Goal: Find specific page/section: Find specific page/section

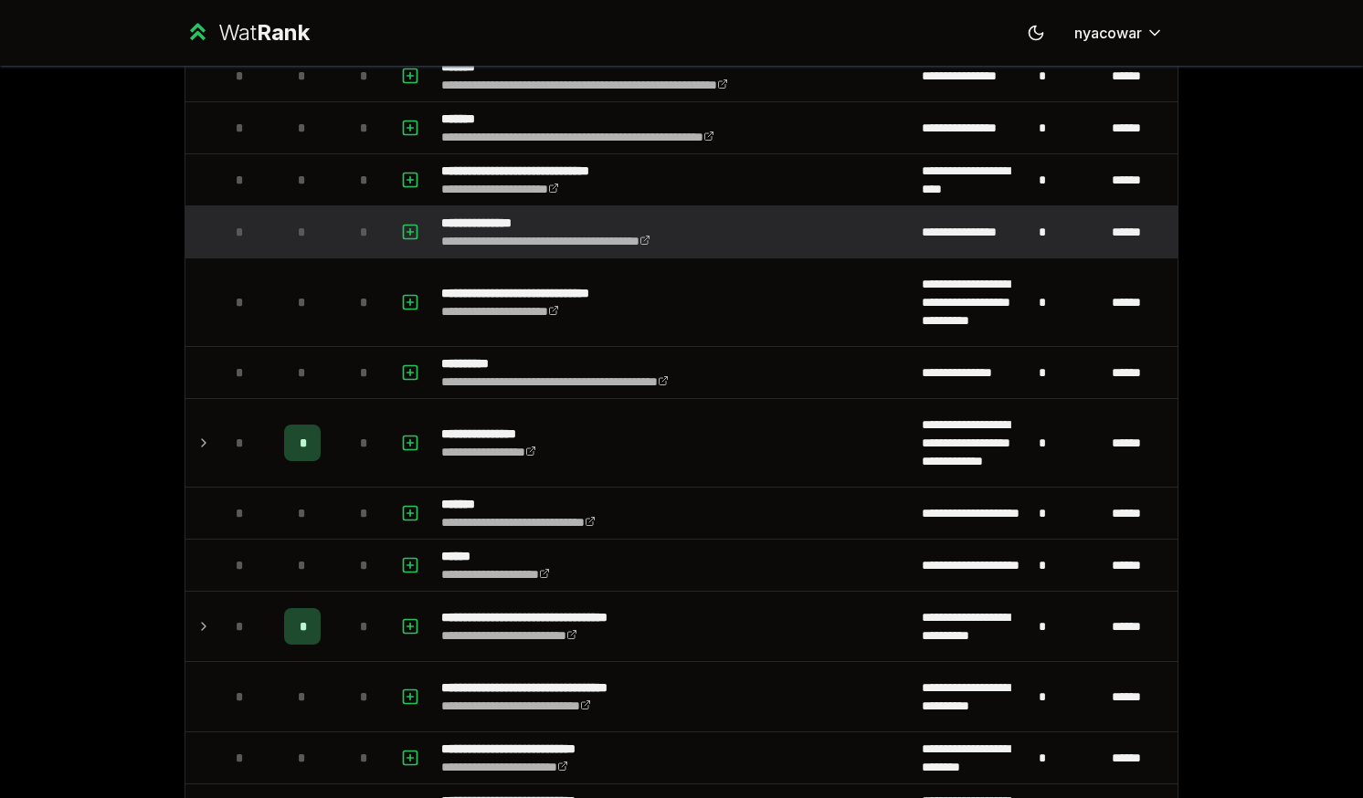
scroll to position [274, 0]
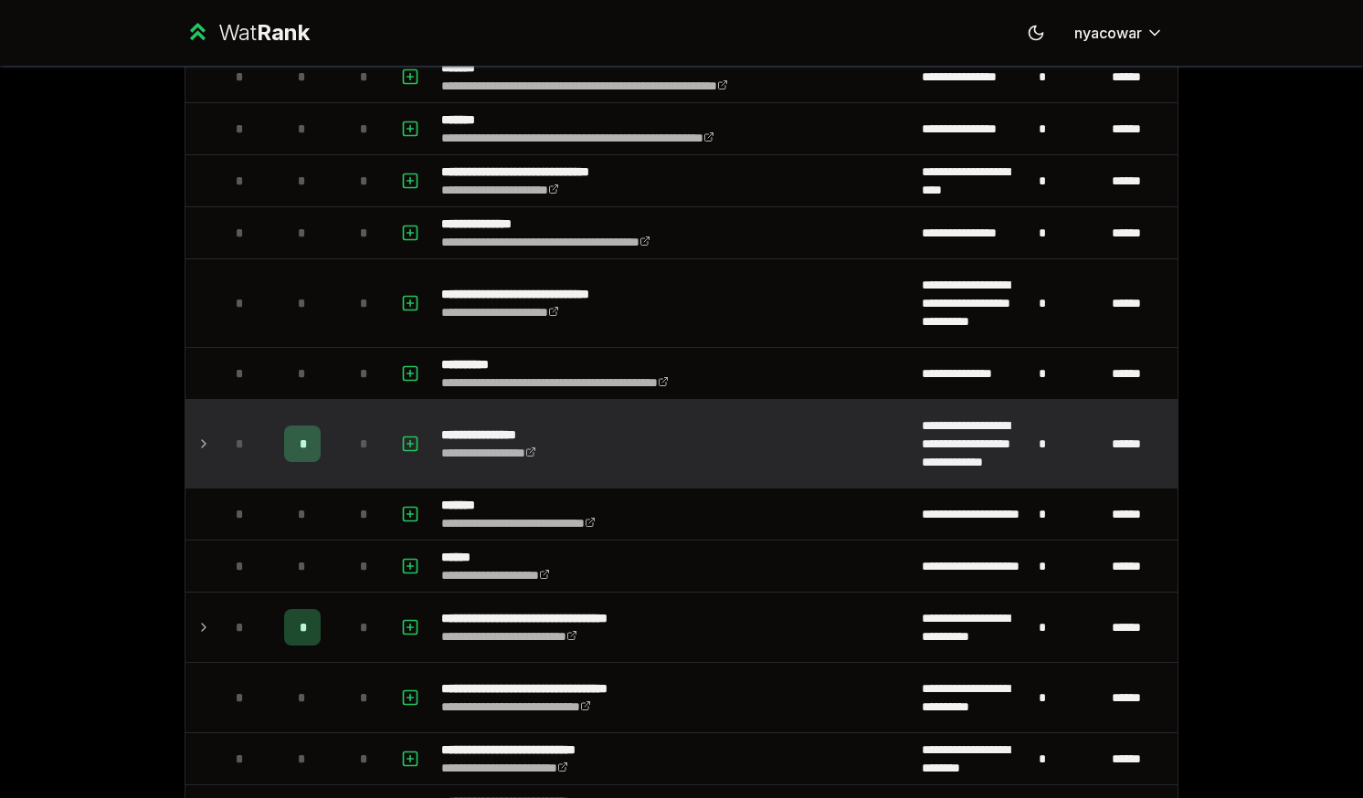
click at [189, 441] on td at bounding box center [199, 444] width 29 height 88
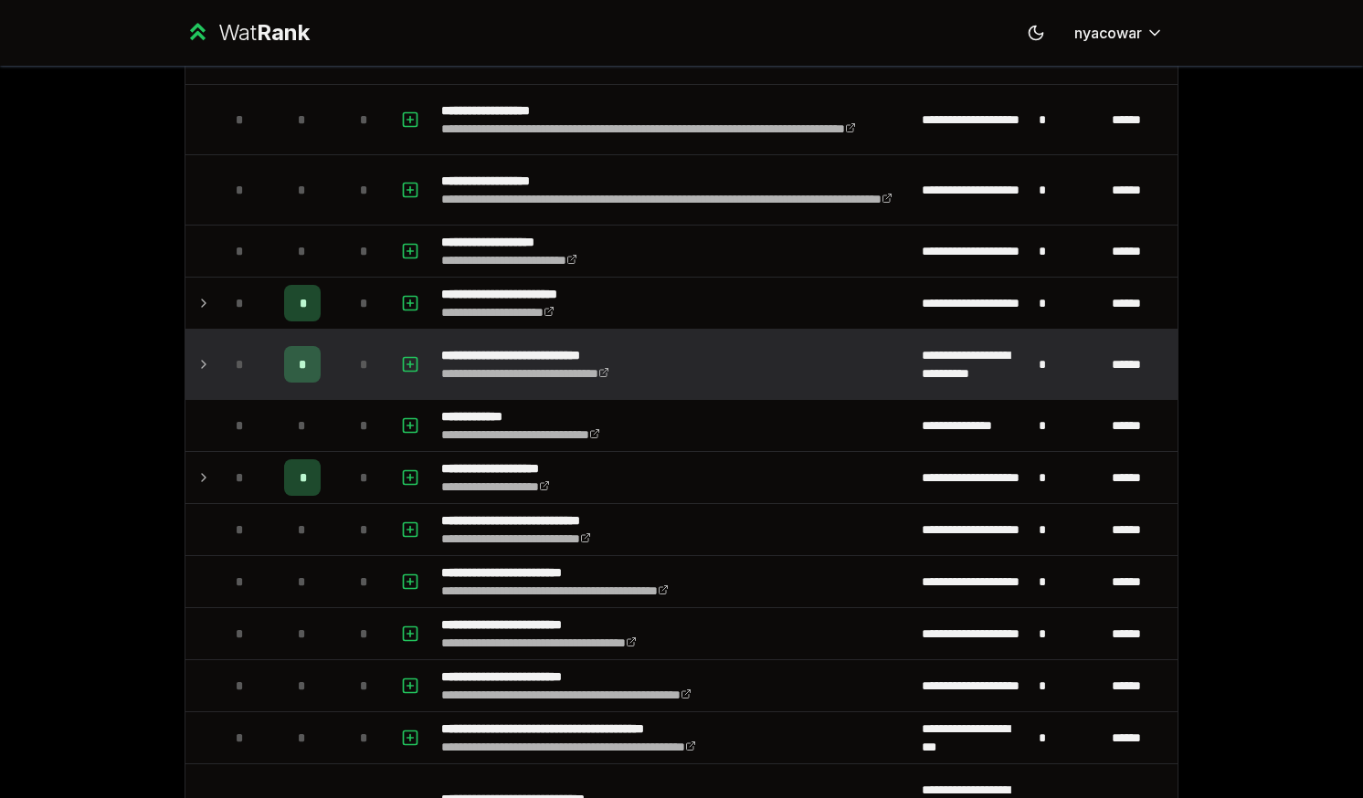
scroll to position [1906, 0]
click at [196, 366] on icon at bounding box center [203, 365] width 15 height 22
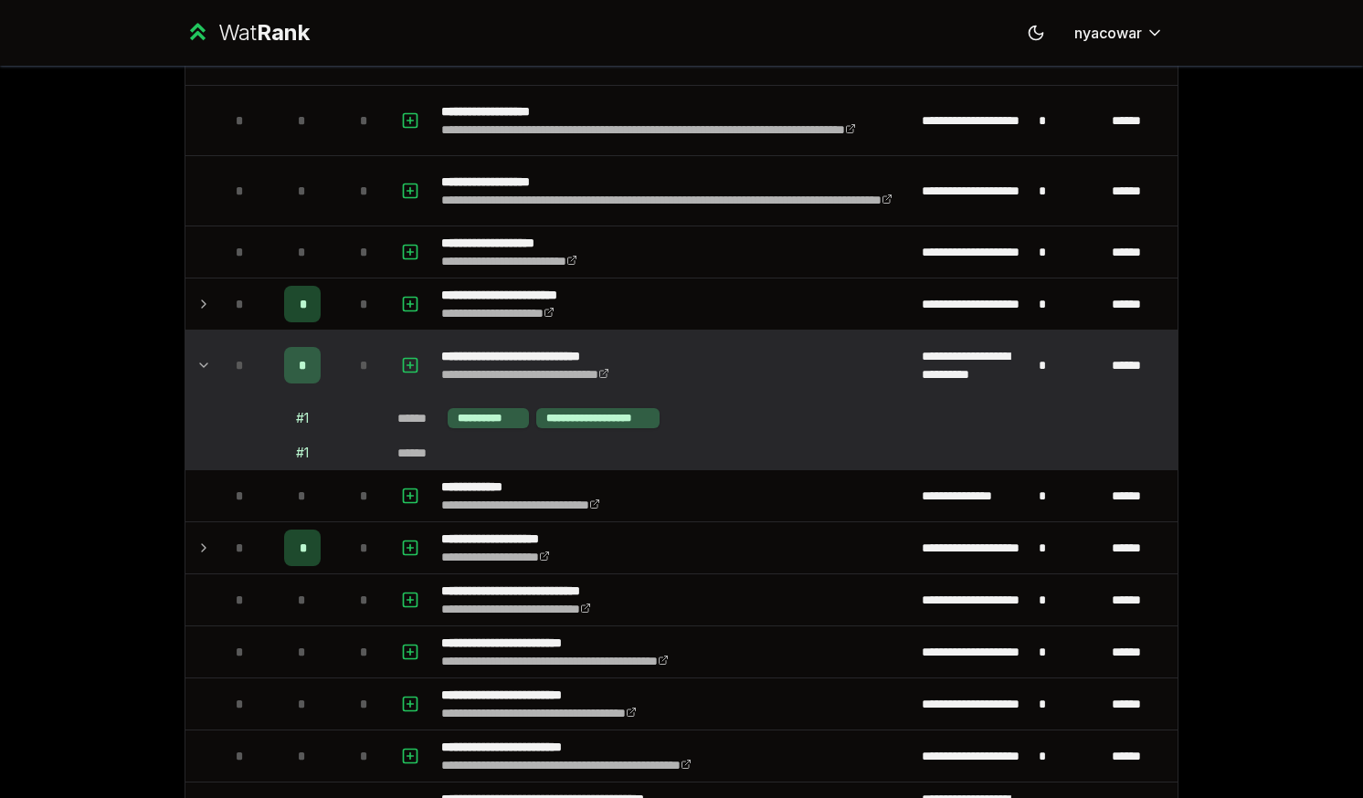
click at [196, 361] on icon at bounding box center [203, 365] width 15 height 22
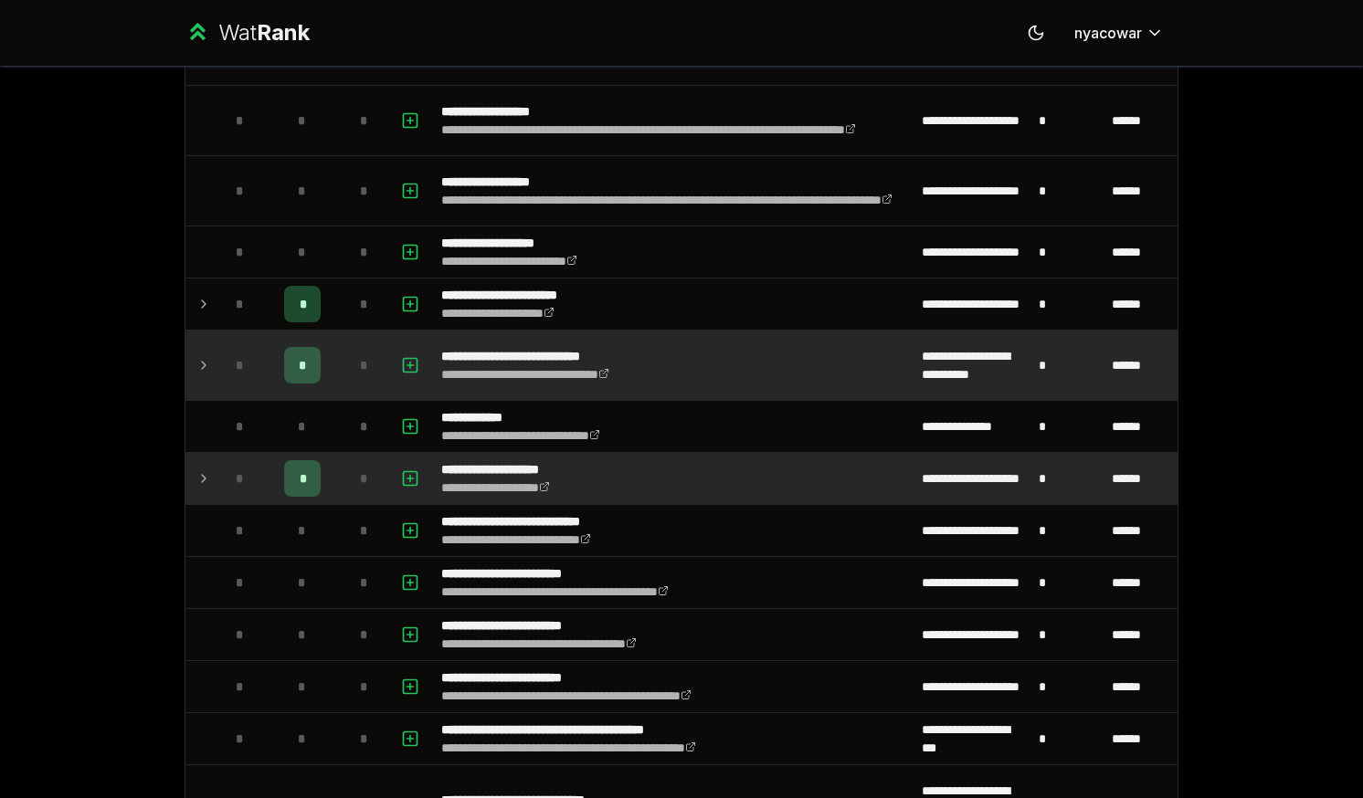
click at [196, 474] on icon at bounding box center [203, 479] width 15 height 22
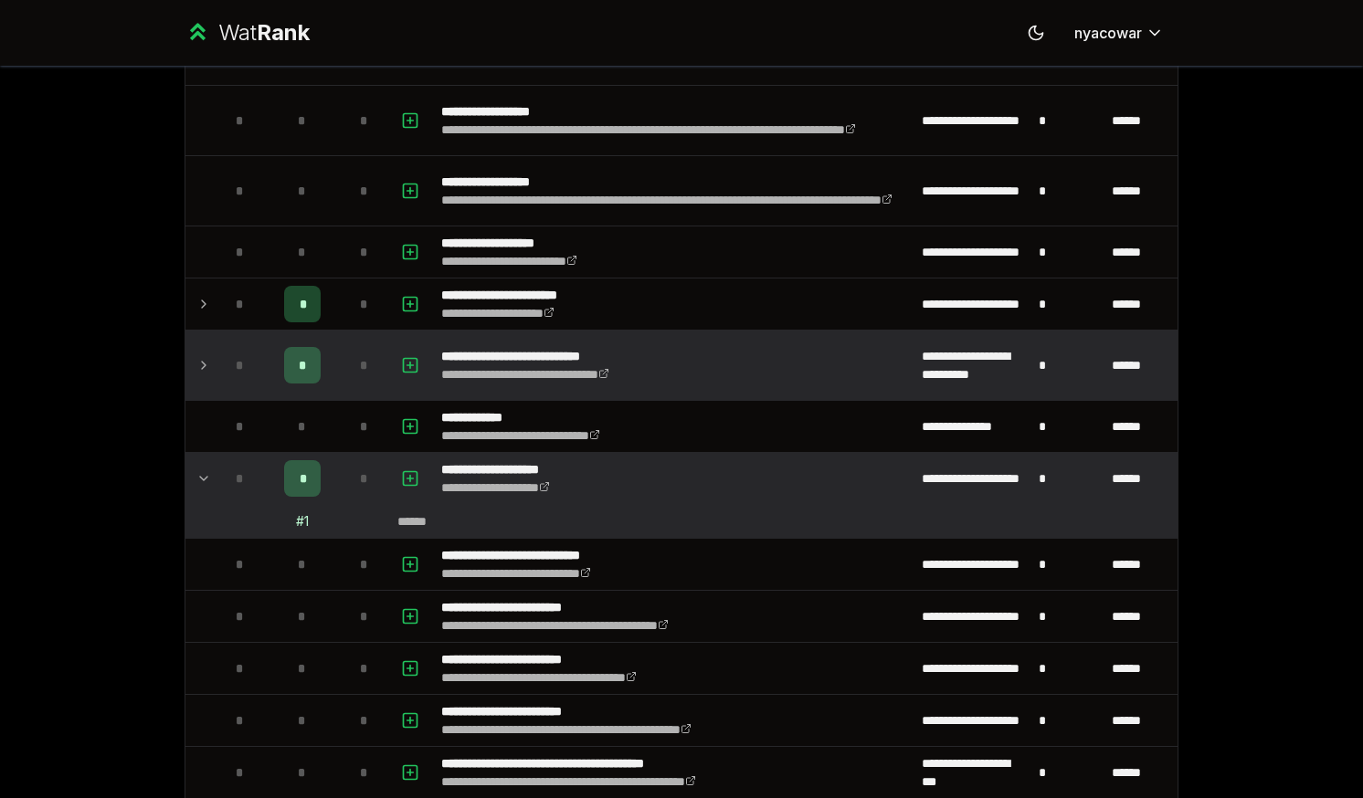
click at [196, 474] on icon at bounding box center [203, 479] width 15 height 22
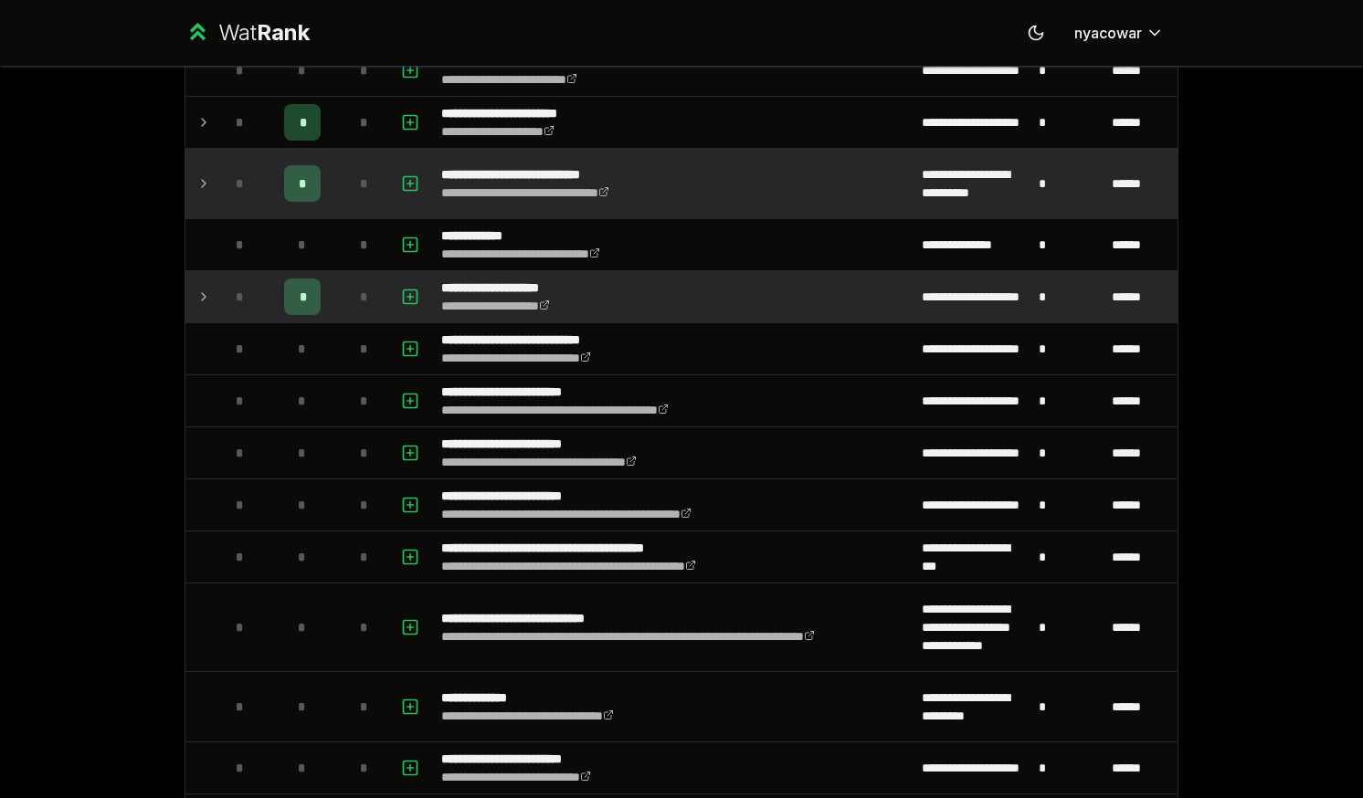
scroll to position [2327, 0]
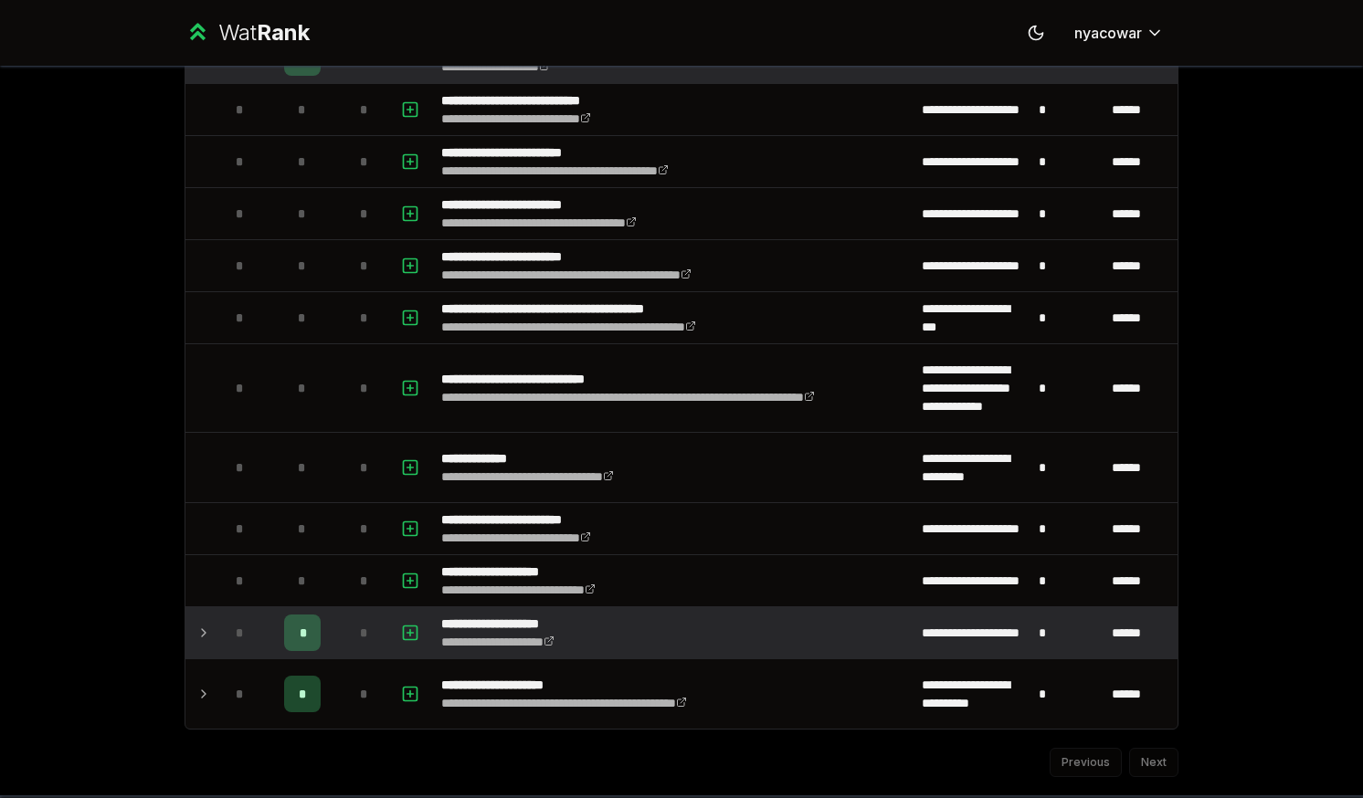
click at [205, 633] on td at bounding box center [199, 633] width 29 height 51
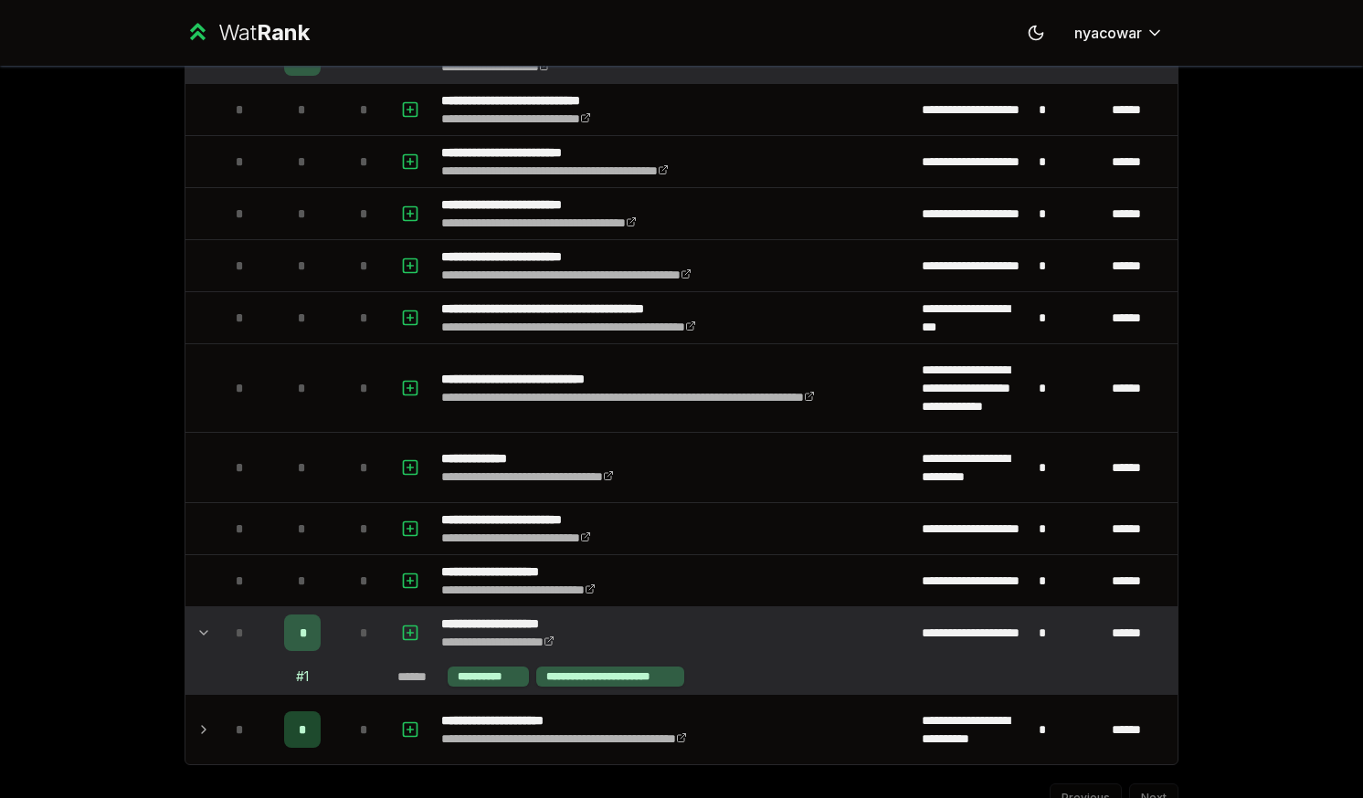
click at [198, 637] on icon at bounding box center [203, 633] width 15 height 22
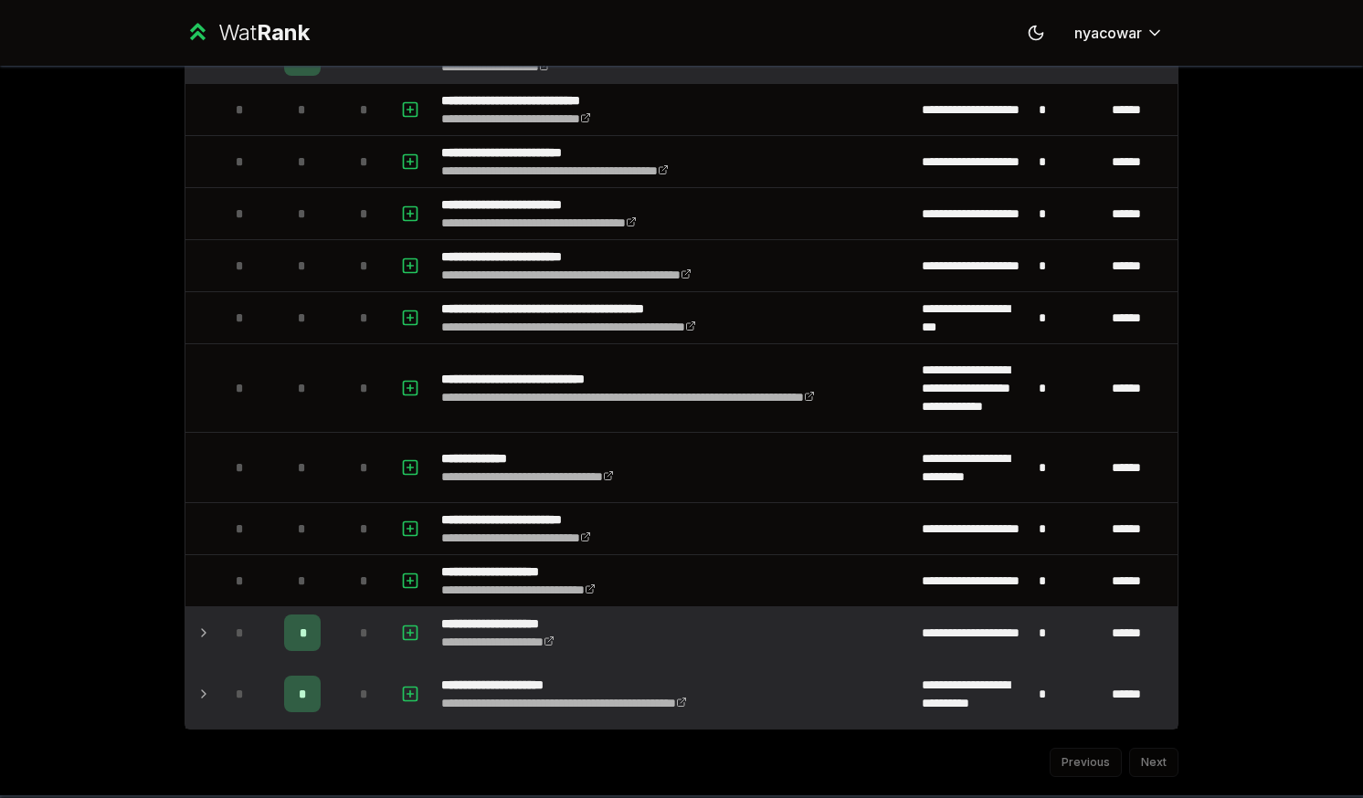
click at [196, 691] on icon at bounding box center [203, 694] width 15 height 22
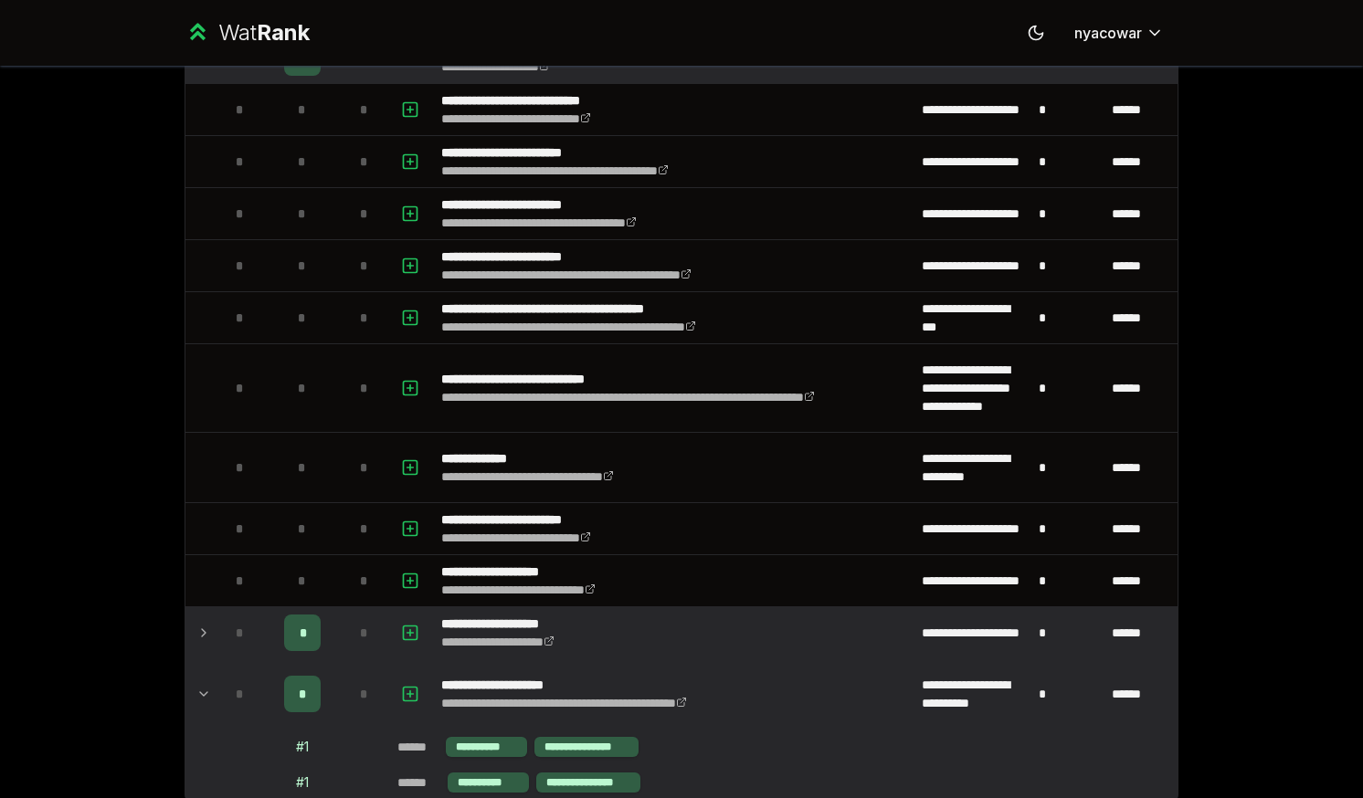
click at [196, 691] on icon at bounding box center [203, 694] width 15 height 22
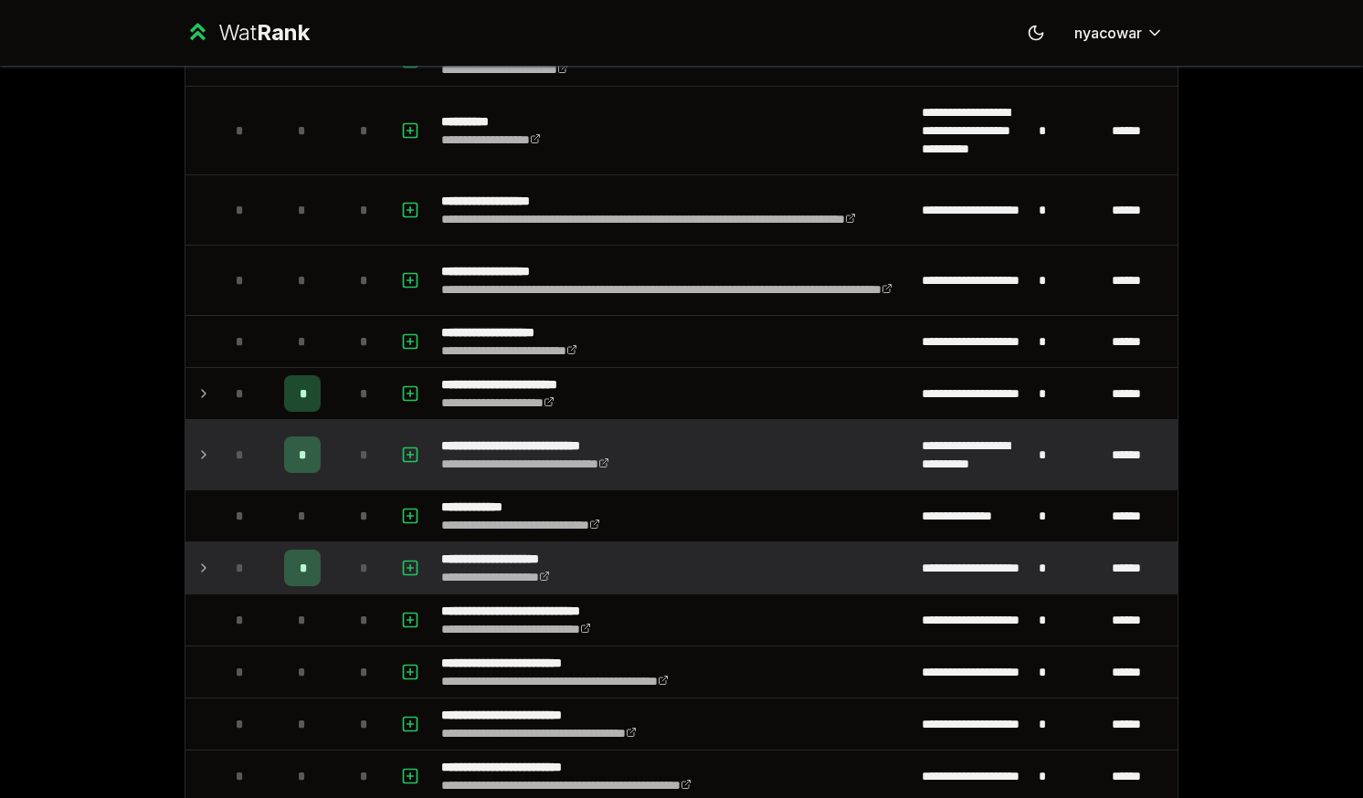
scroll to position [1813, 0]
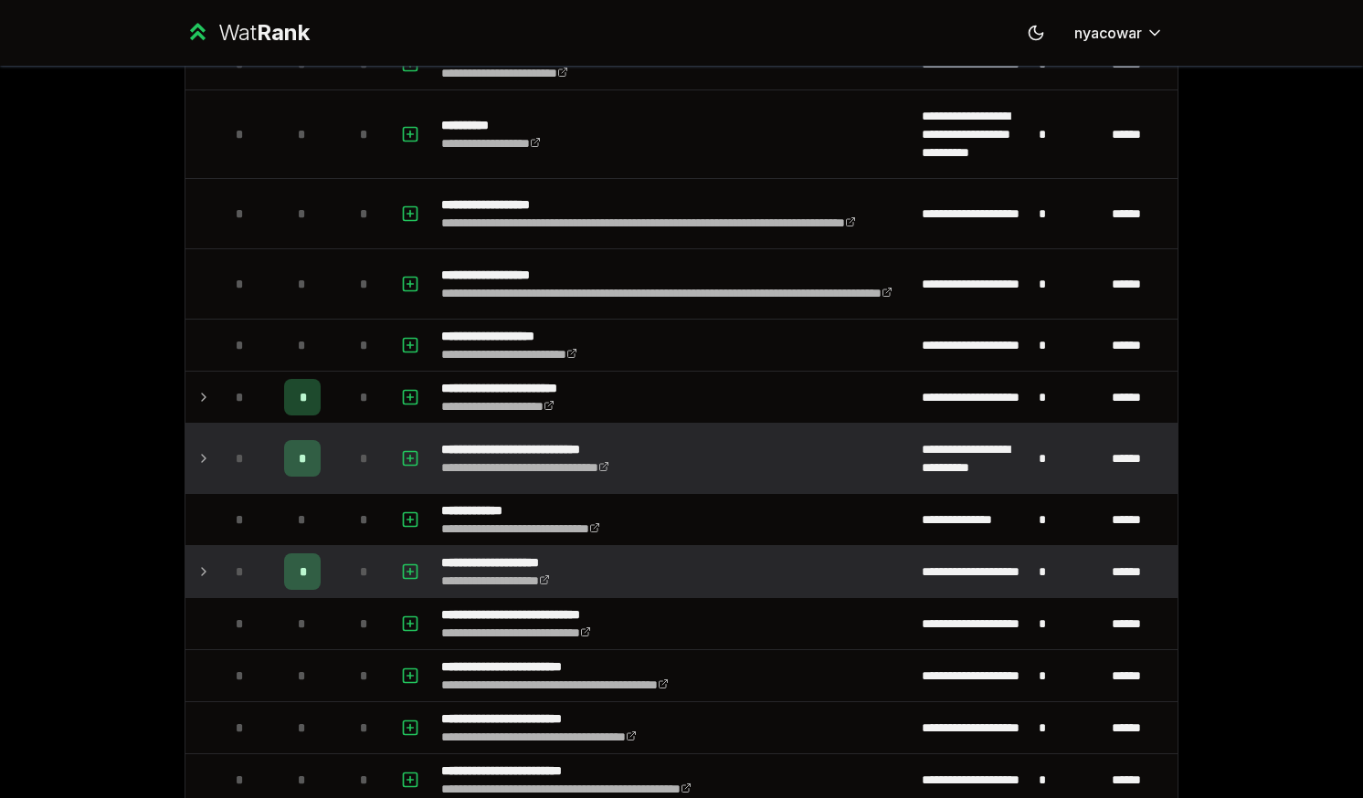
click at [203, 566] on icon at bounding box center [203, 572] width 15 height 22
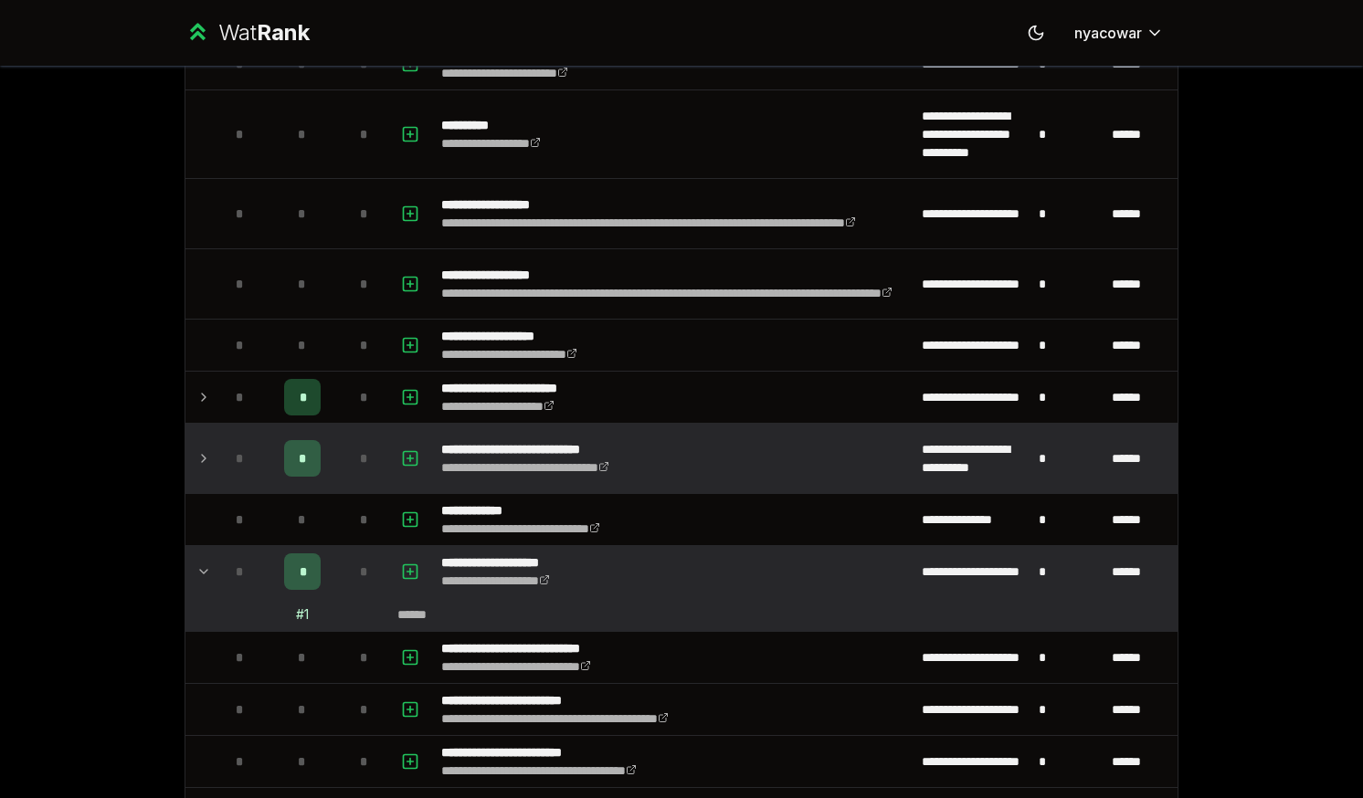
click at [196, 455] on icon at bounding box center [203, 459] width 15 height 22
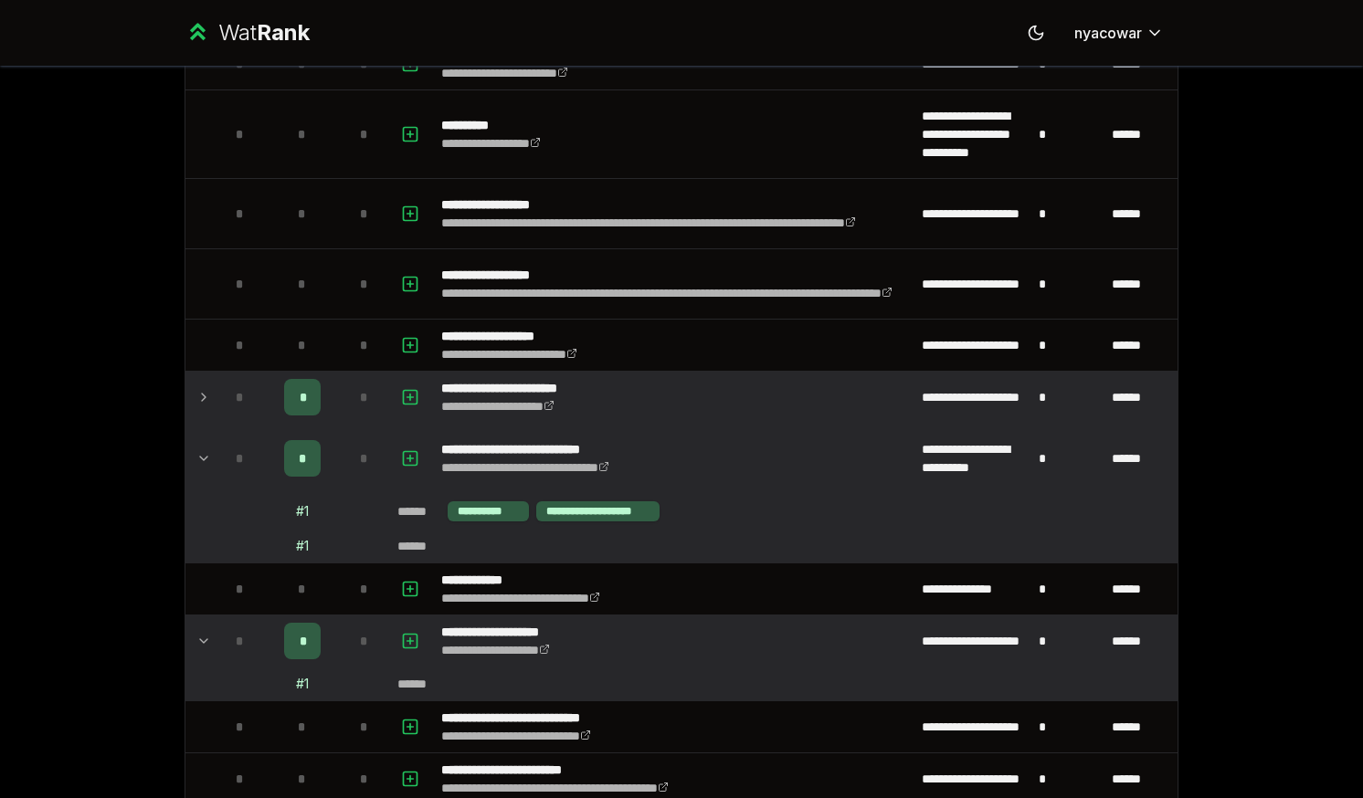
click at [196, 399] on icon at bounding box center [203, 397] width 15 height 22
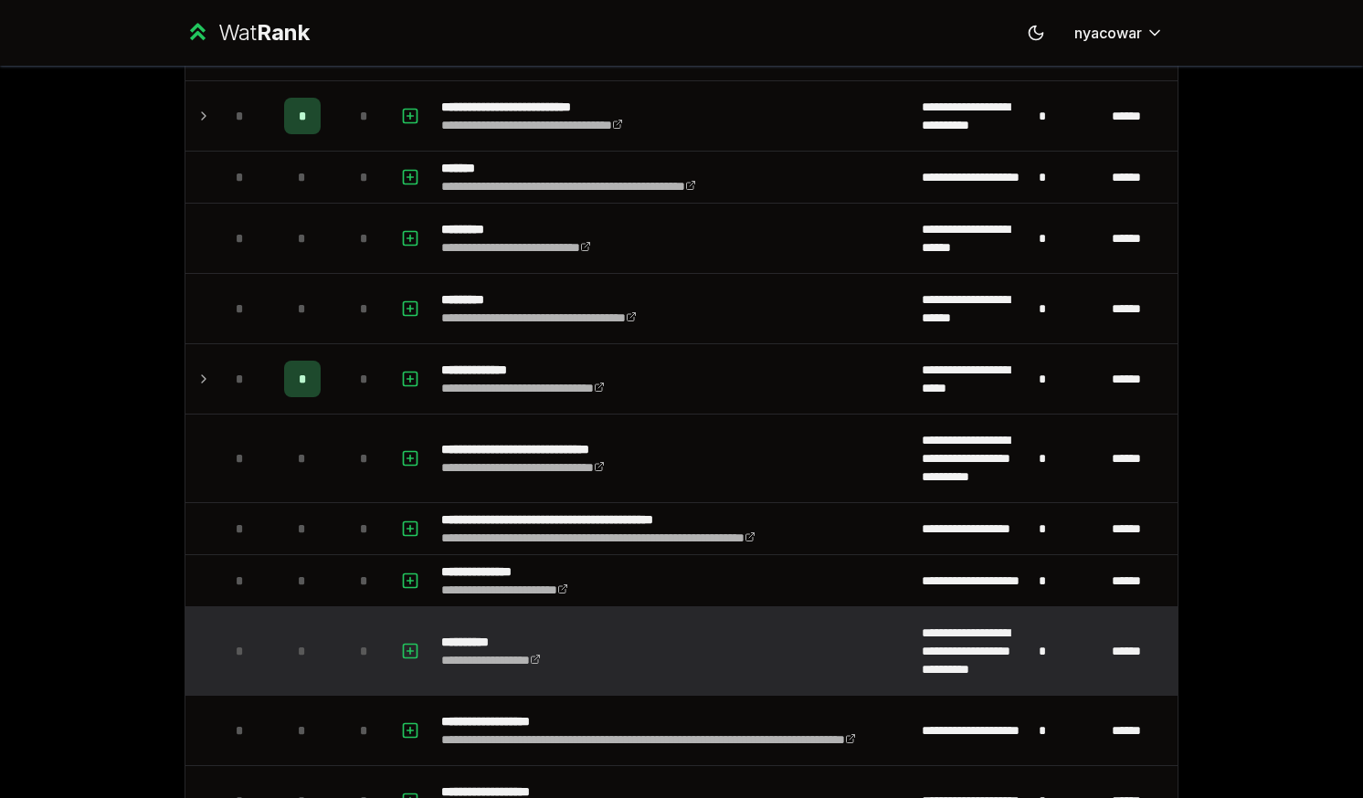
scroll to position [1281, 0]
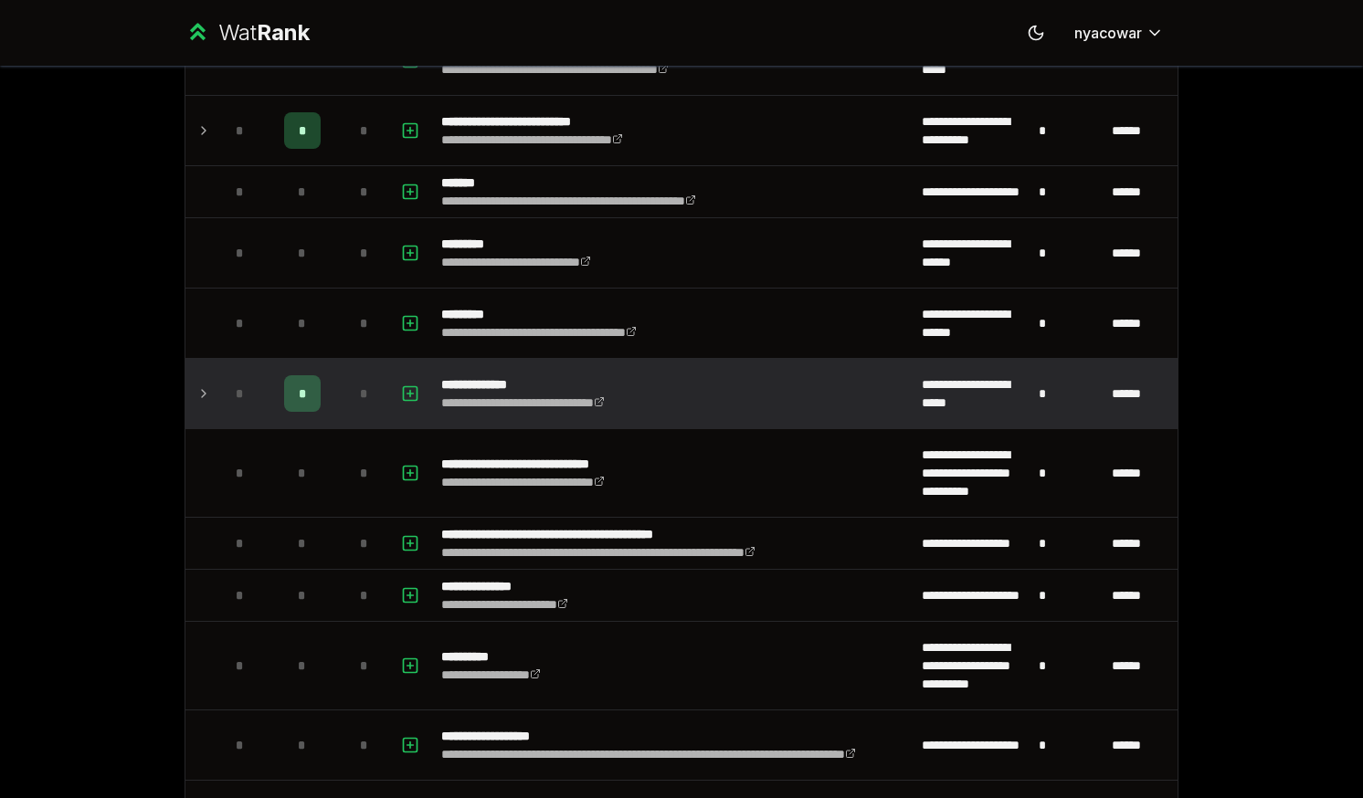
click at [215, 383] on td "*" at bounding box center [240, 393] width 51 height 69
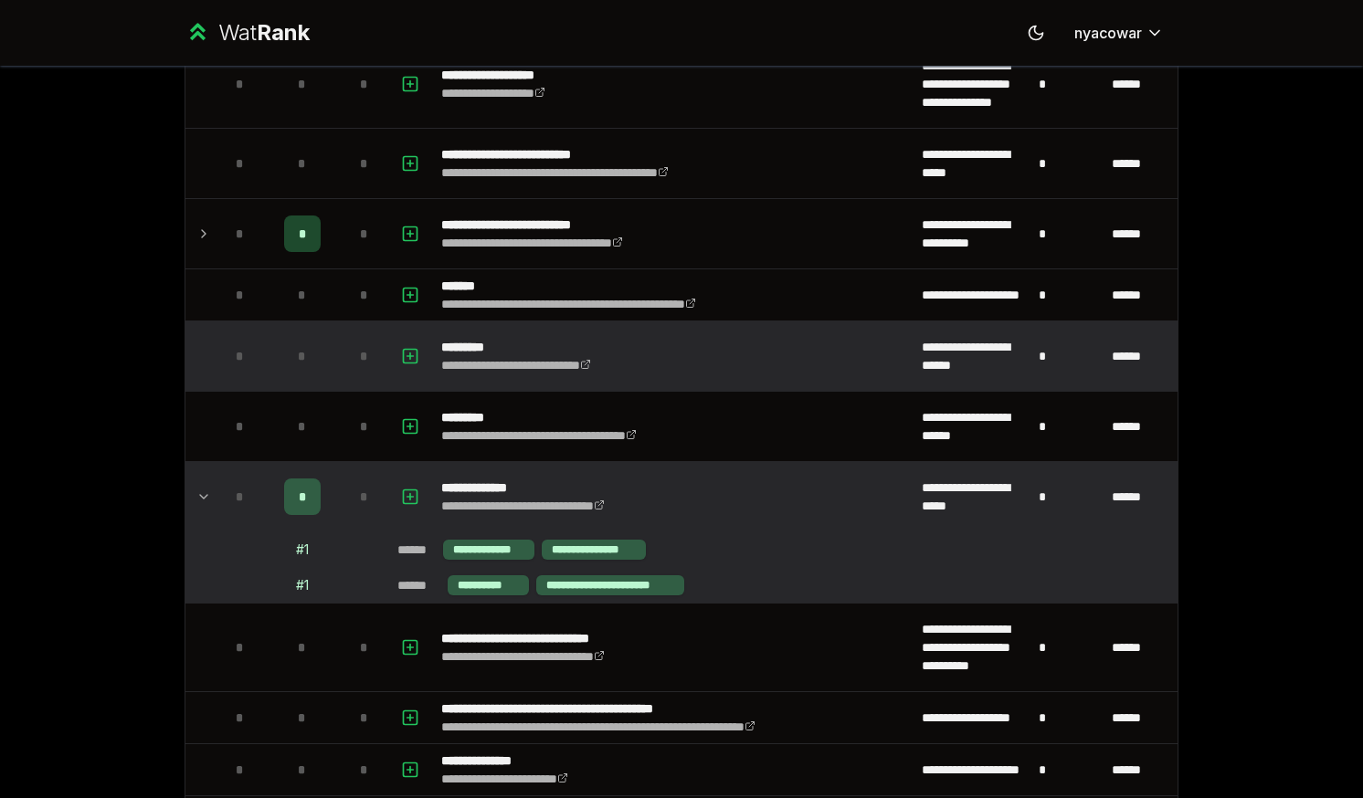
scroll to position [1098, 0]
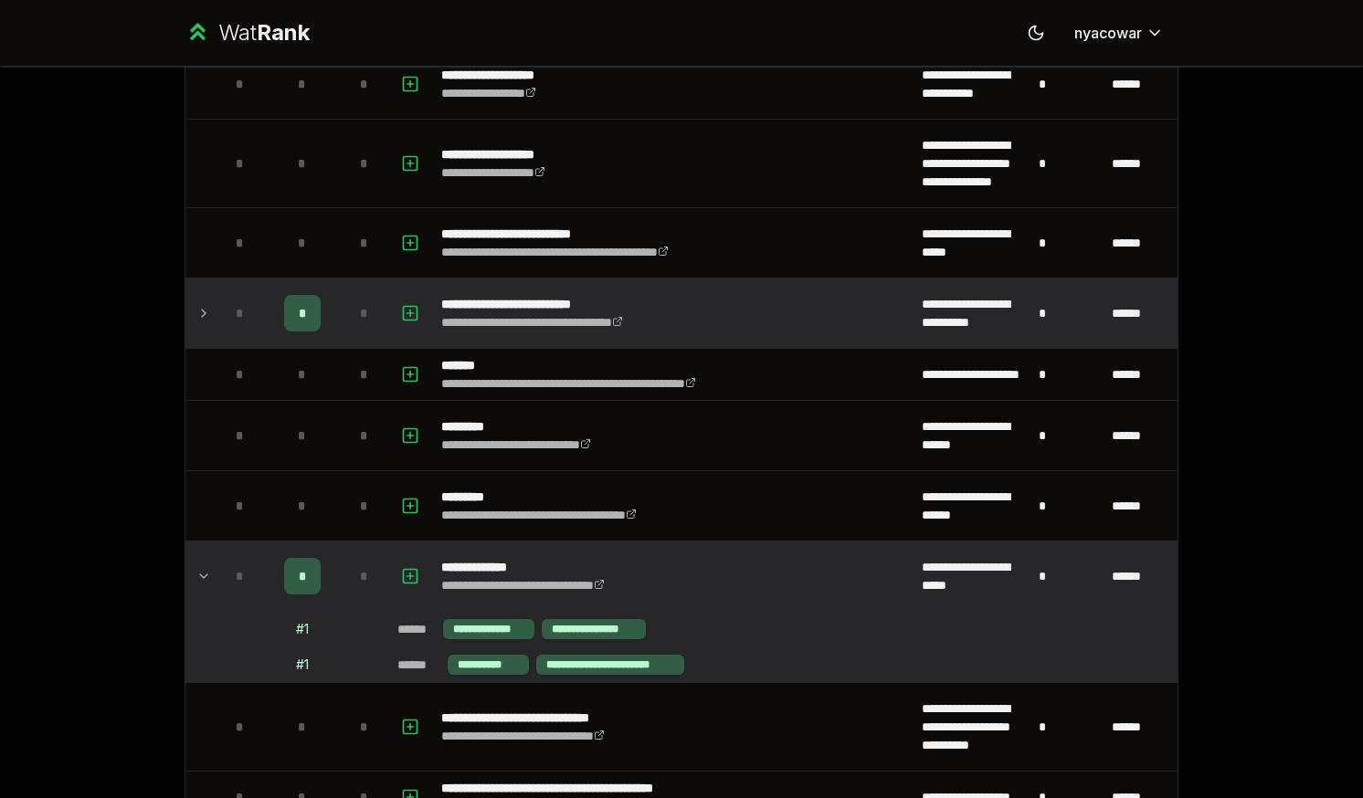
click at [196, 320] on icon at bounding box center [203, 313] width 15 height 22
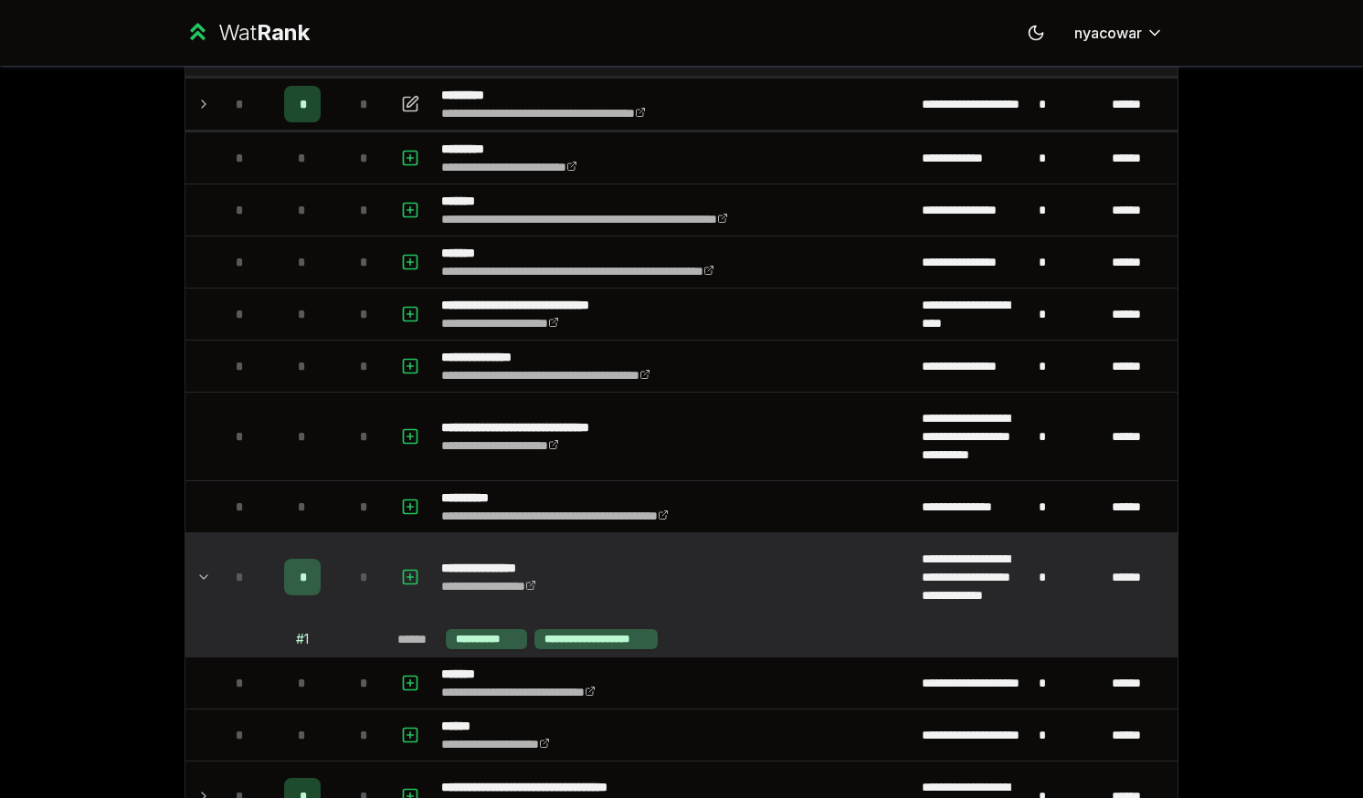
scroll to position [0, 0]
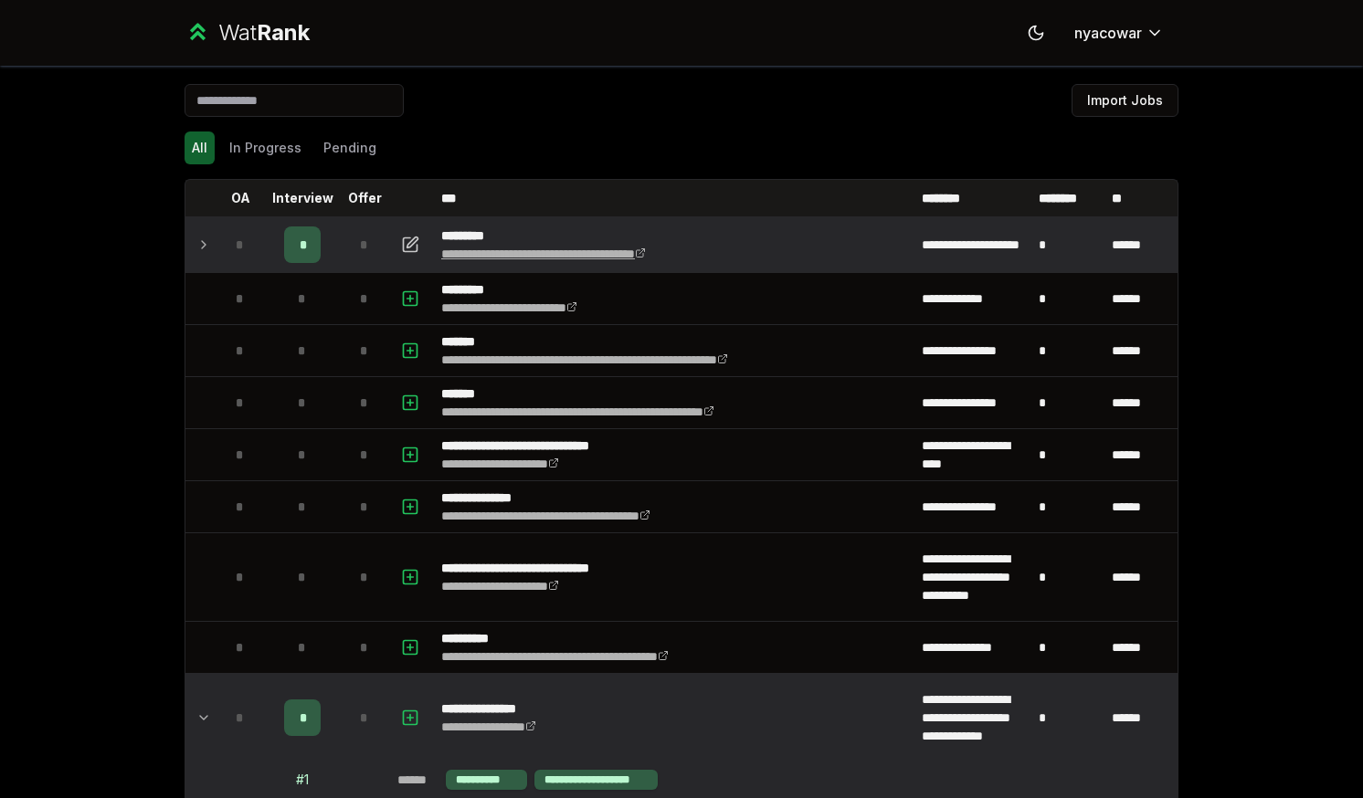
click at [474, 254] on link "**********" at bounding box center [543, 254] width 205 height 13
